Goal: Information Seeking & Learning: Learn about a topic

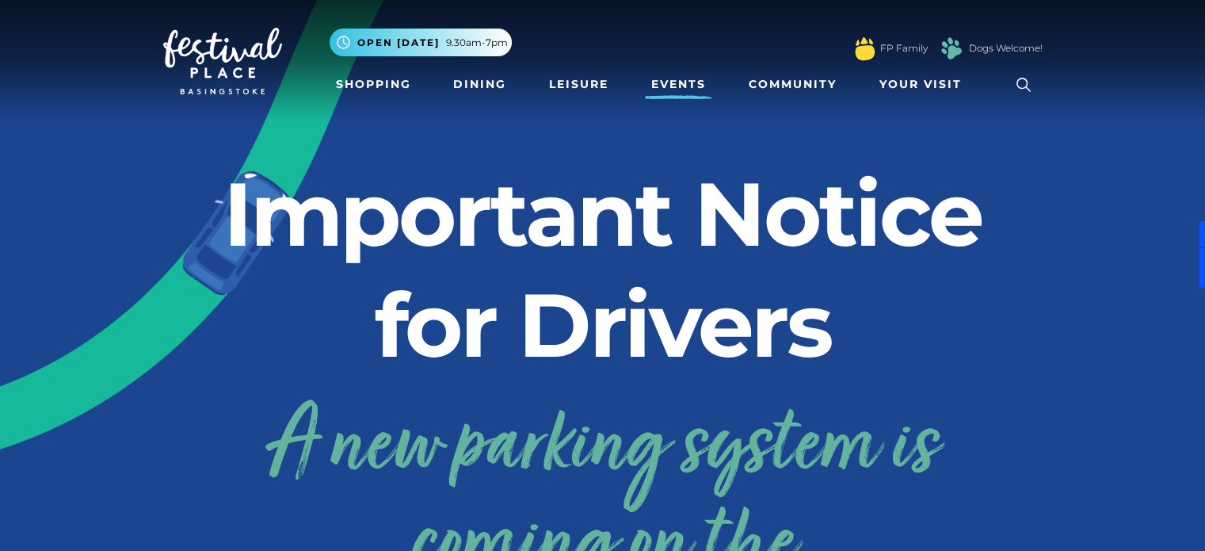
click at [688, 86] on link "Events" at bounding box center [678, 84] width 67 height 29
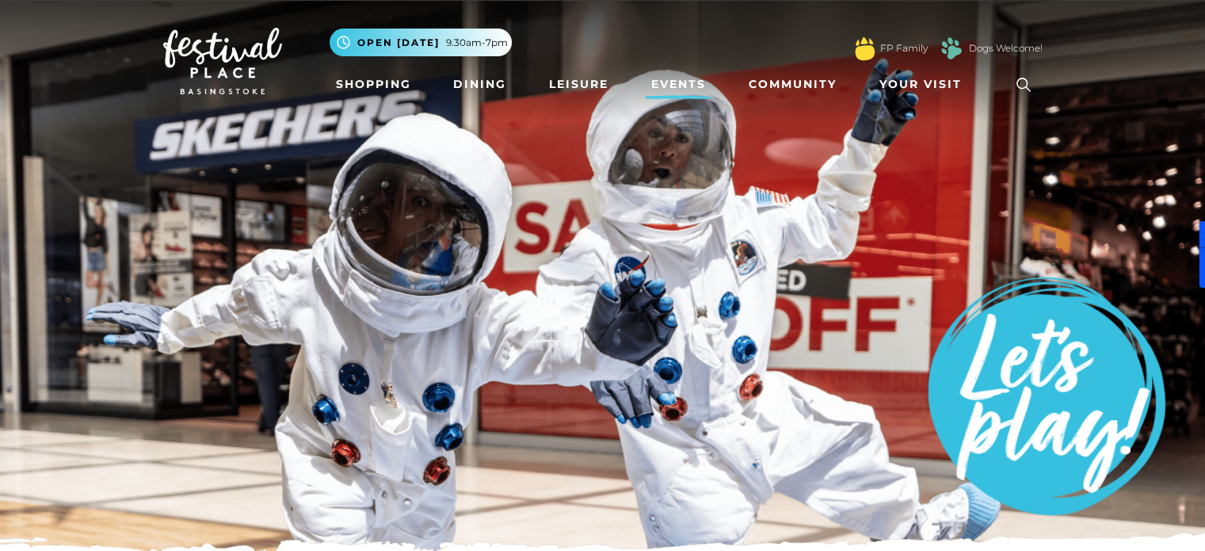
click at [70, 132] on img at bounding box center [602, 277] width 1205 height 555
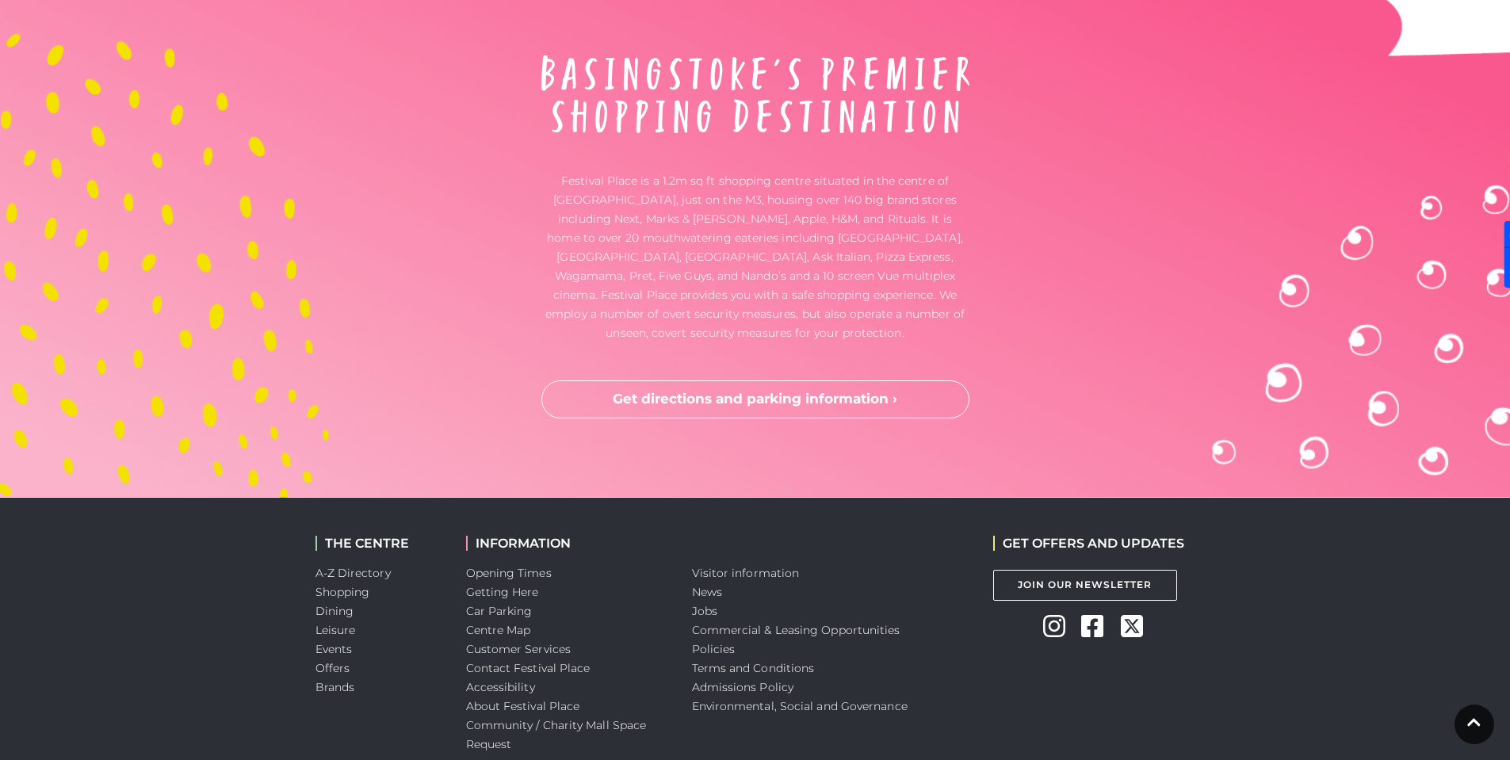
scroll to position [4042, 0]
